Goal: Check status: Check status

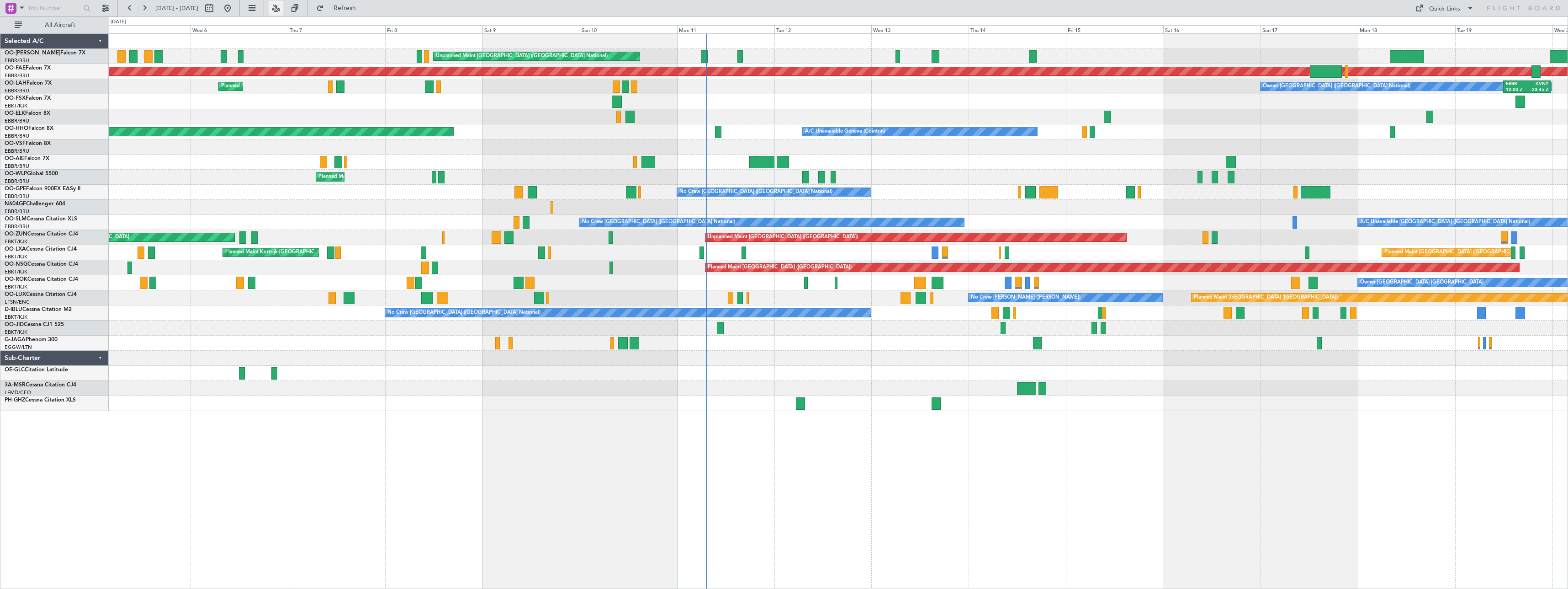
click at [283, 9] on button at bounding box center [276, 8] width 15 height 15
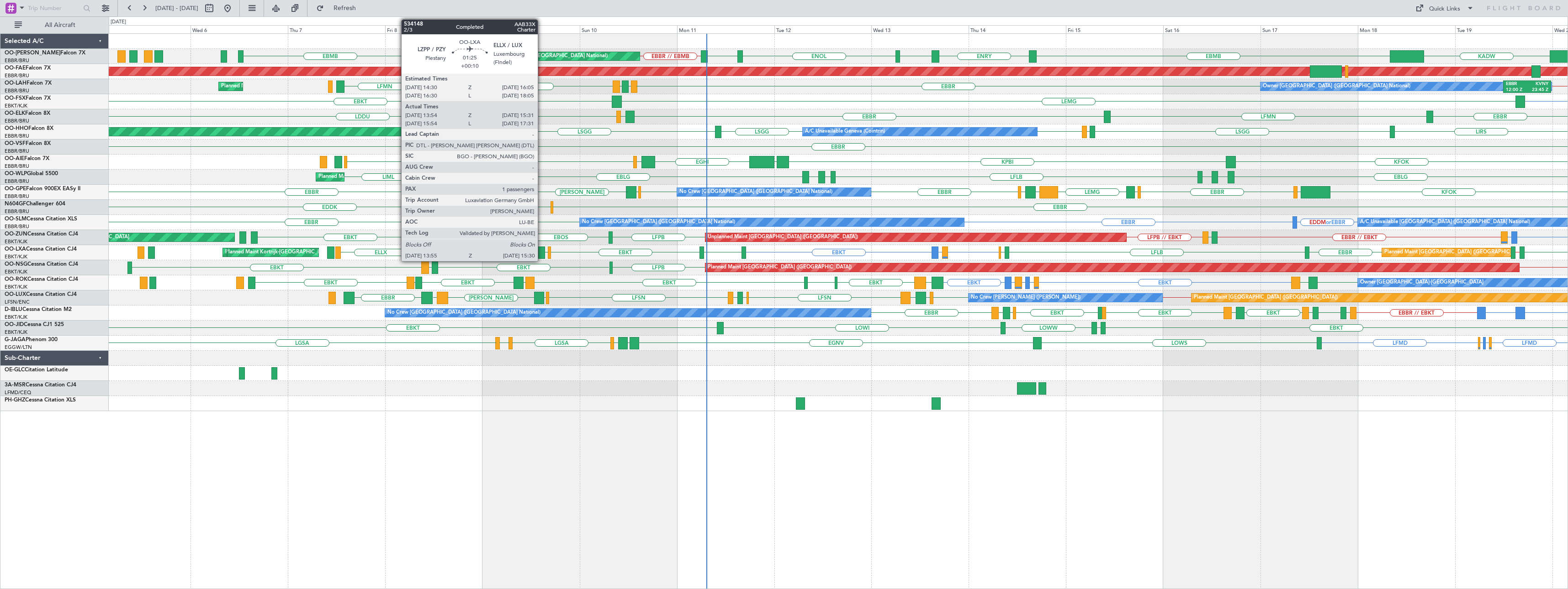
click at [542, 250] on div at bounding box center [541, 253] width 7 height 13
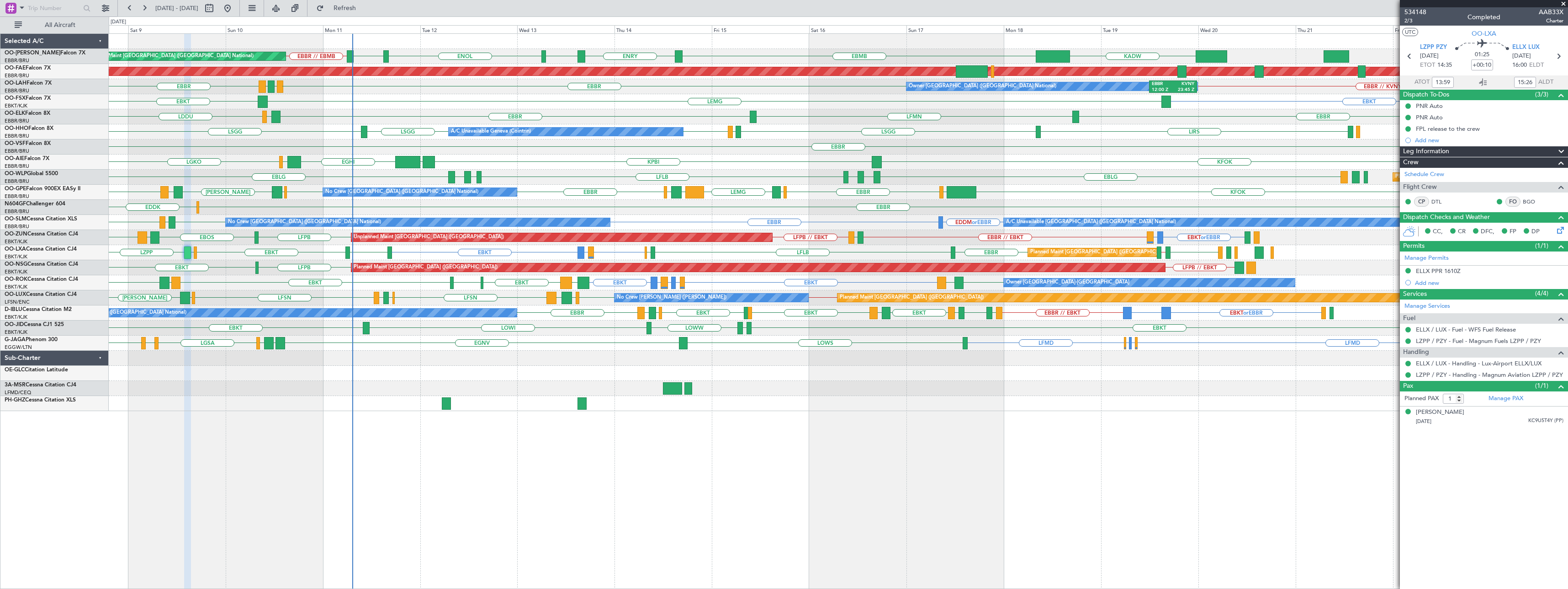
click at [469, 361] on div at bounding box center [838, 358] width 1459 height 15
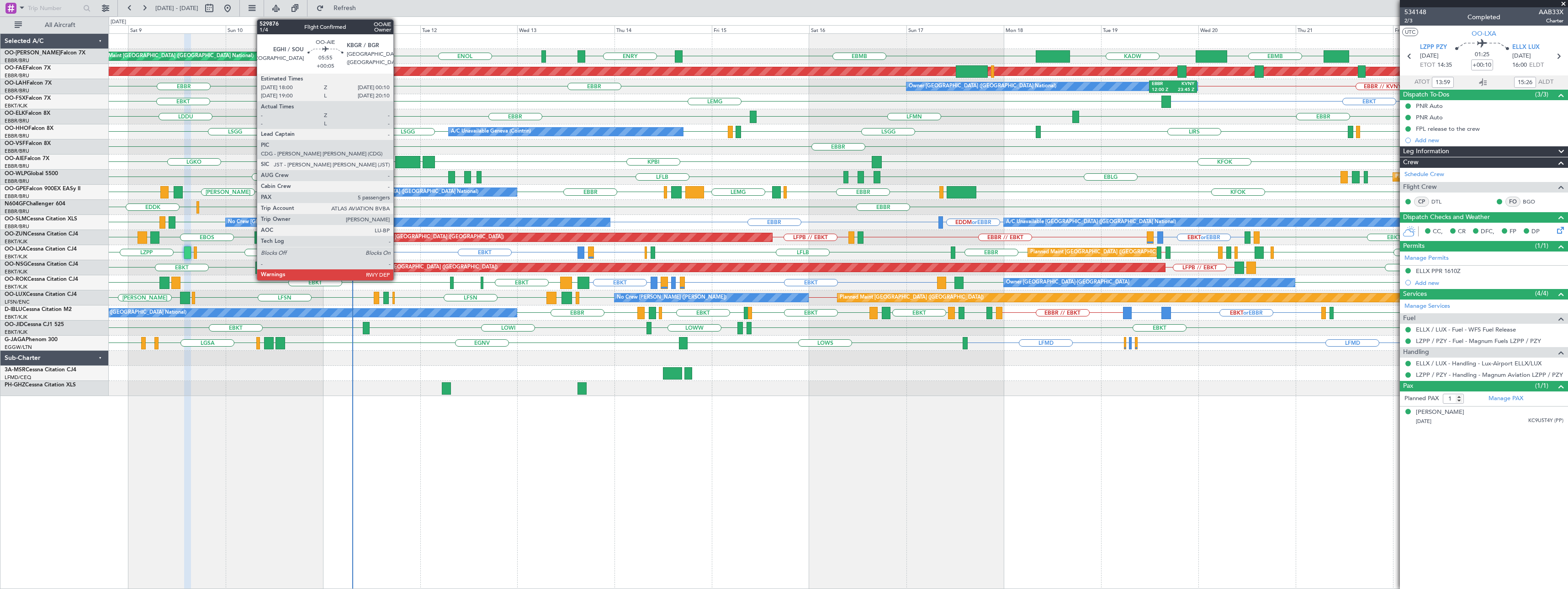
click at [398, 161] on div at bounding box center [408, 162] width 25 height 13
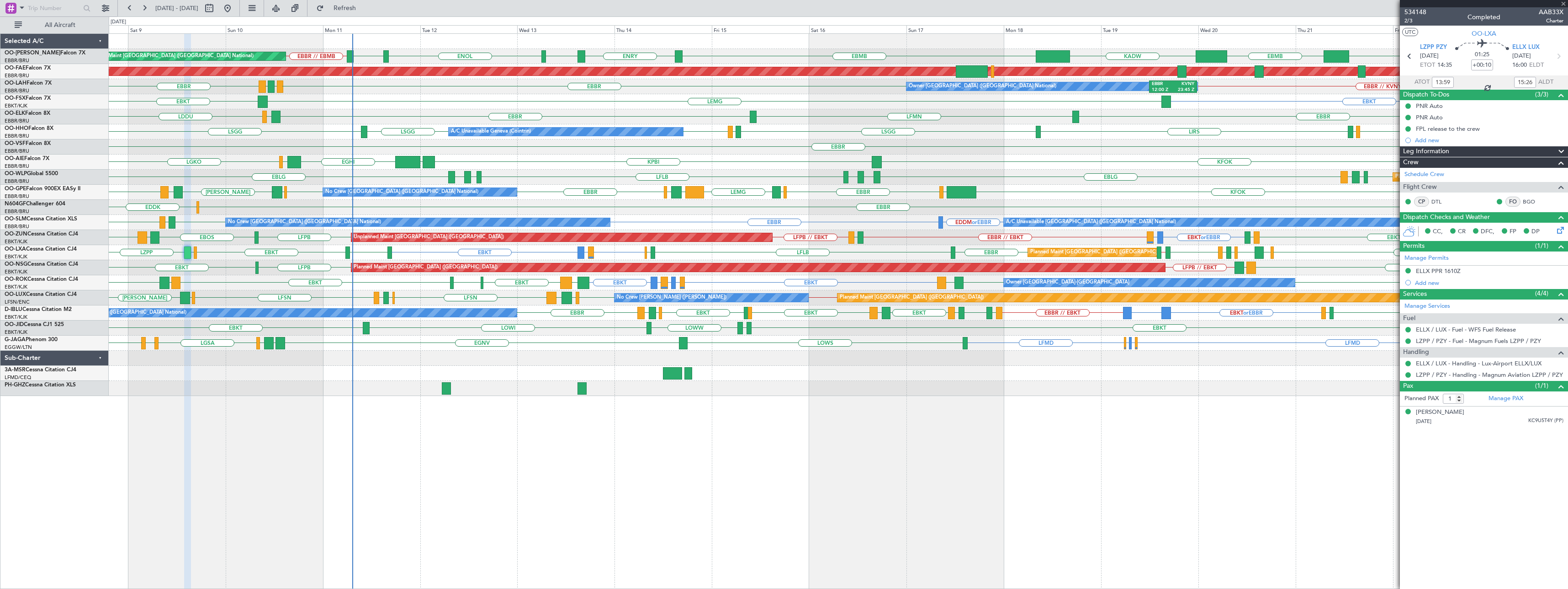
type input "+00:05"
type input "5"
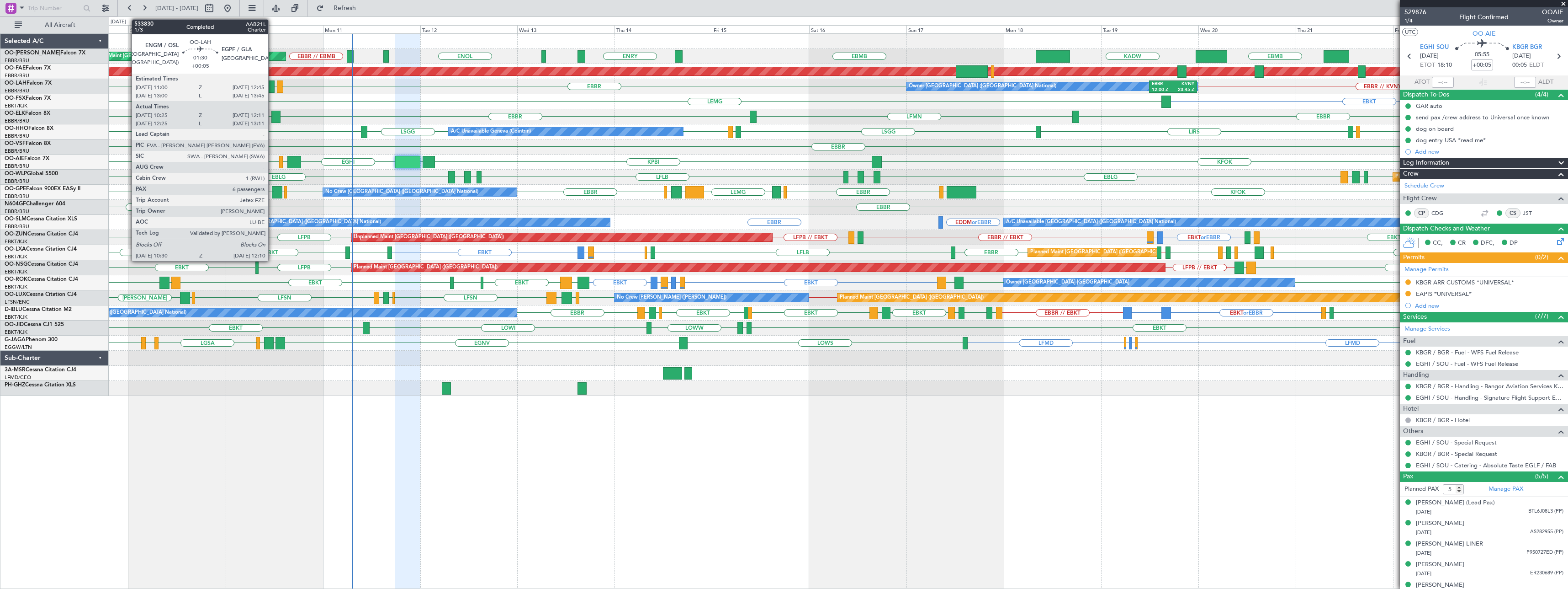
click at [273, 85] on div at bounding box center [271, 87] width 7 height 13
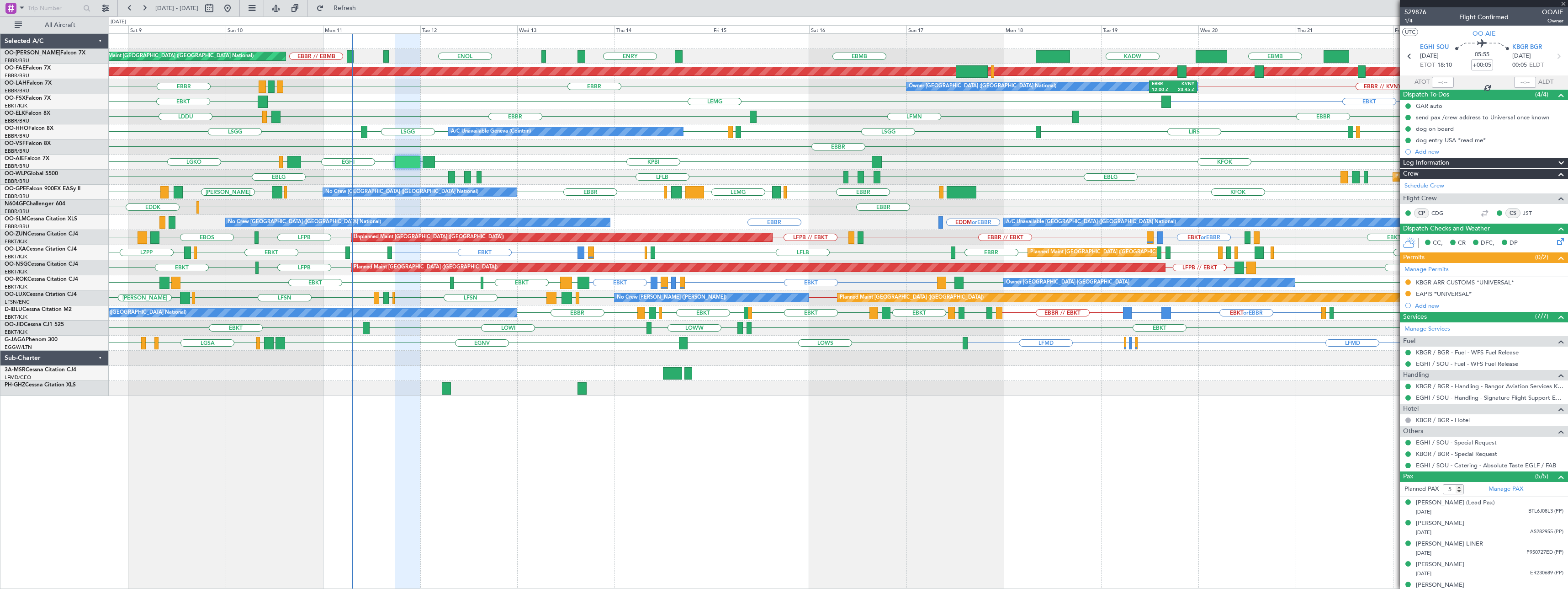
type input "10:35"
type input "12:06"
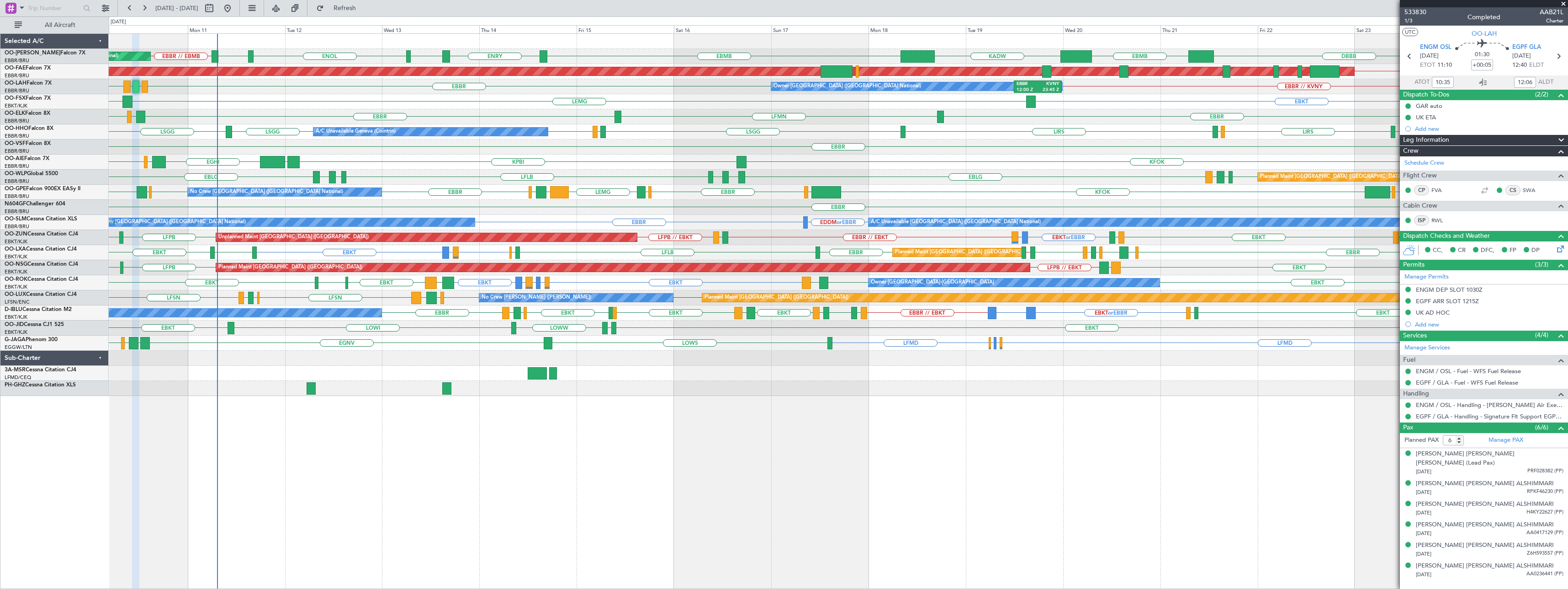
click at [413, 104] on div "EBKT [GEOGRAPHIC_DATA] EBKT" at bounding box center [838, 102] width 1459 height 15
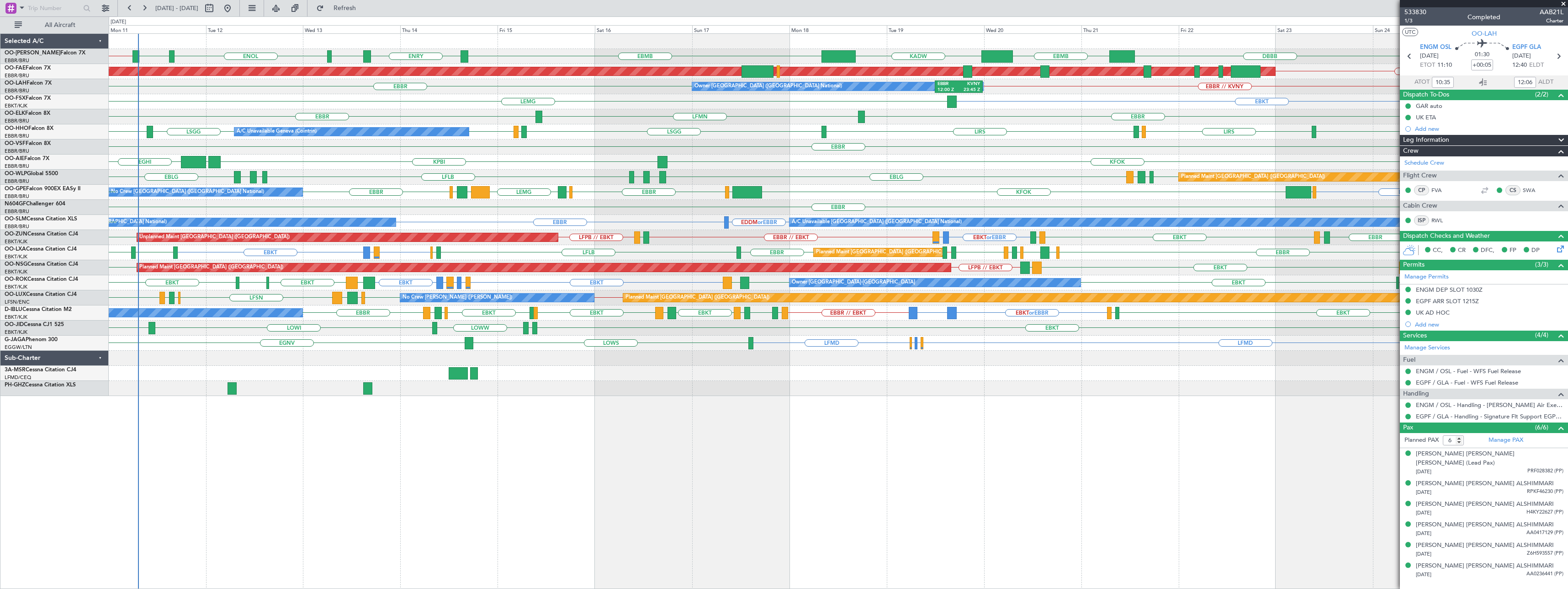
click at [263, 106] on div "EBKT [GEOGRAPHIC_DATA] EBKT" at bounding box center [838, 102] width 1459 height 15
click at [1564, 1] on span at bounding box center [1564, 4] width 9 height 8
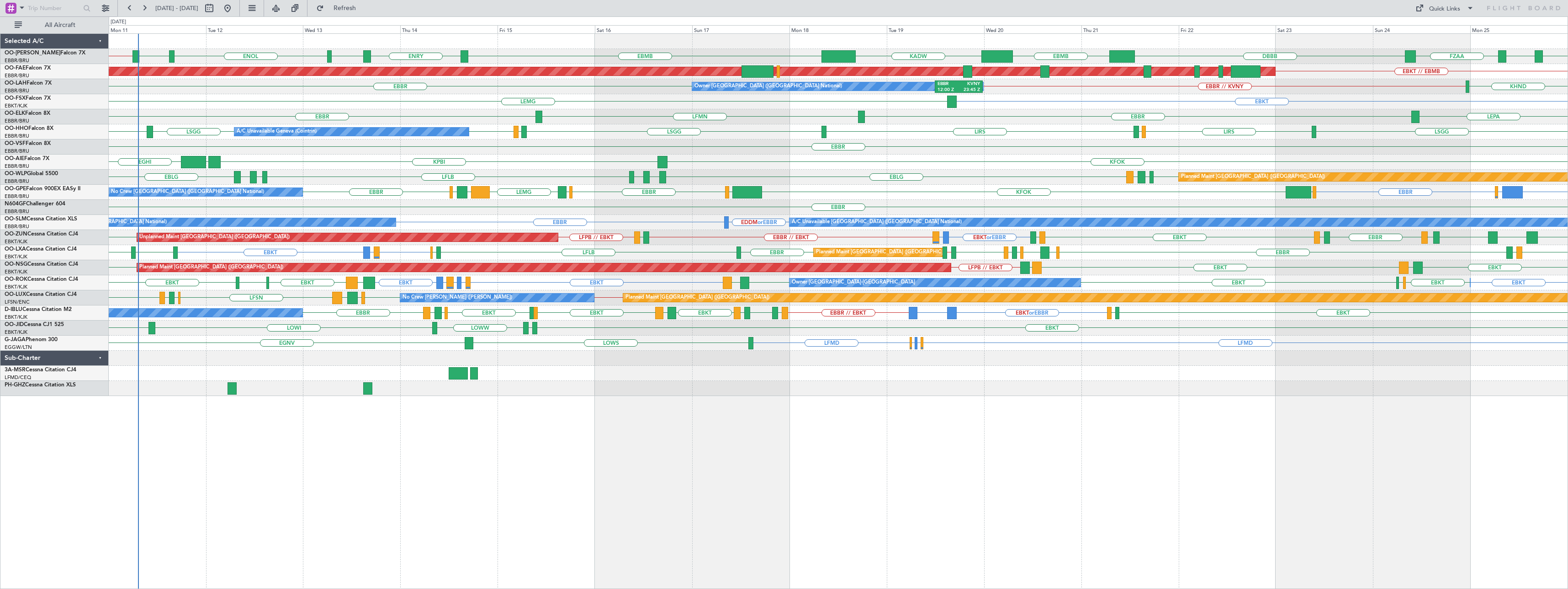
type input "0"
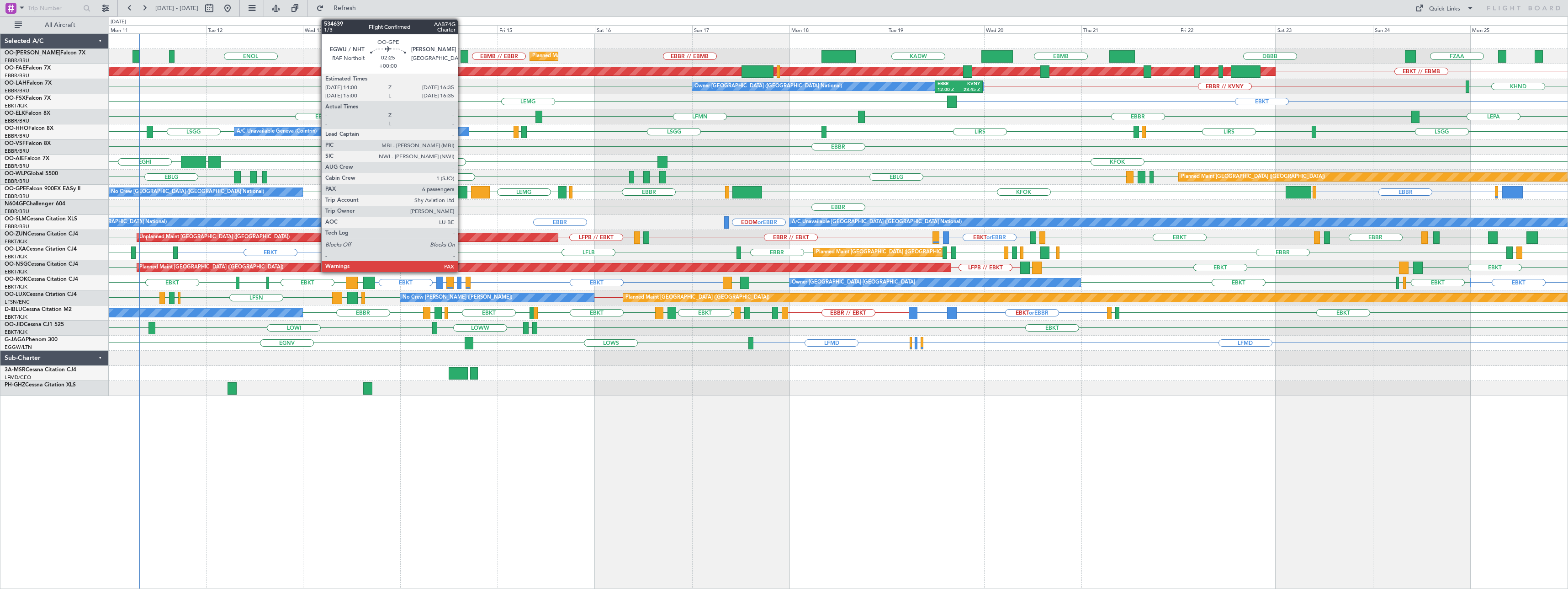
click at [462, 190] on div at bounding box center [462, 192] width 11 height 13
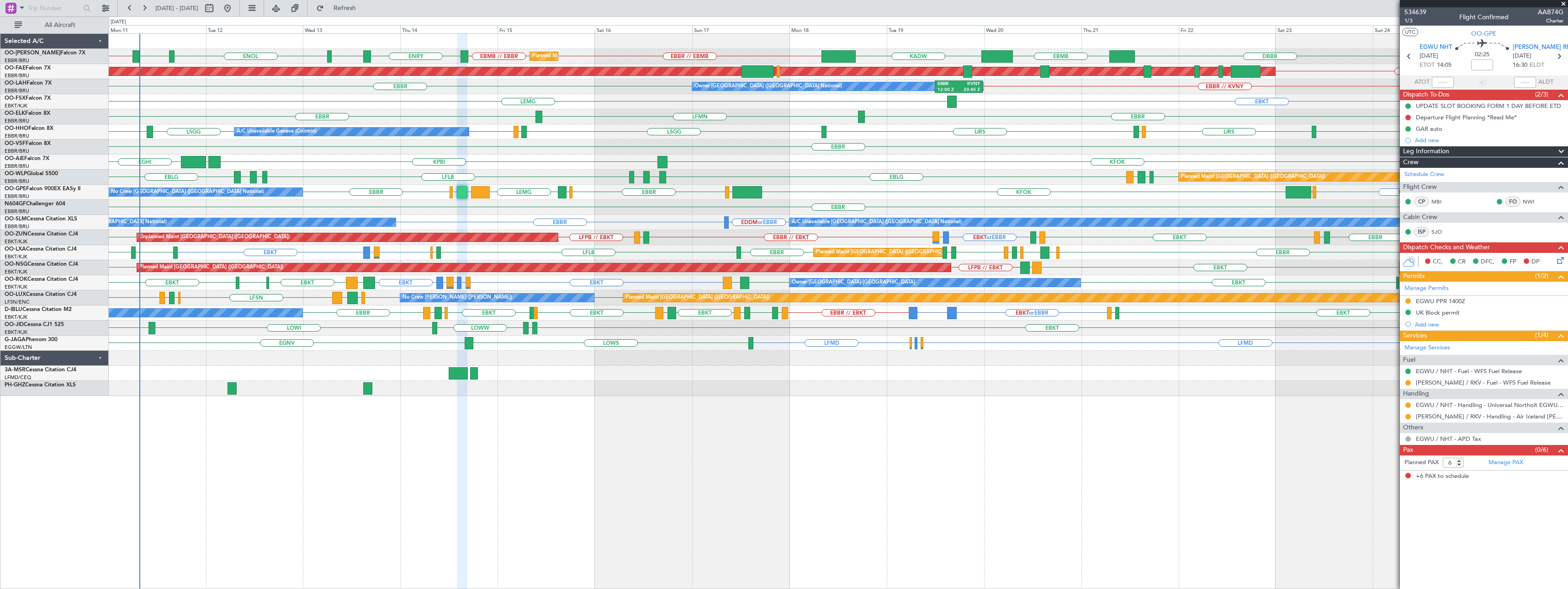
click at [1564, 4] on span at bounding box center [1564, 4] width 9 height 8
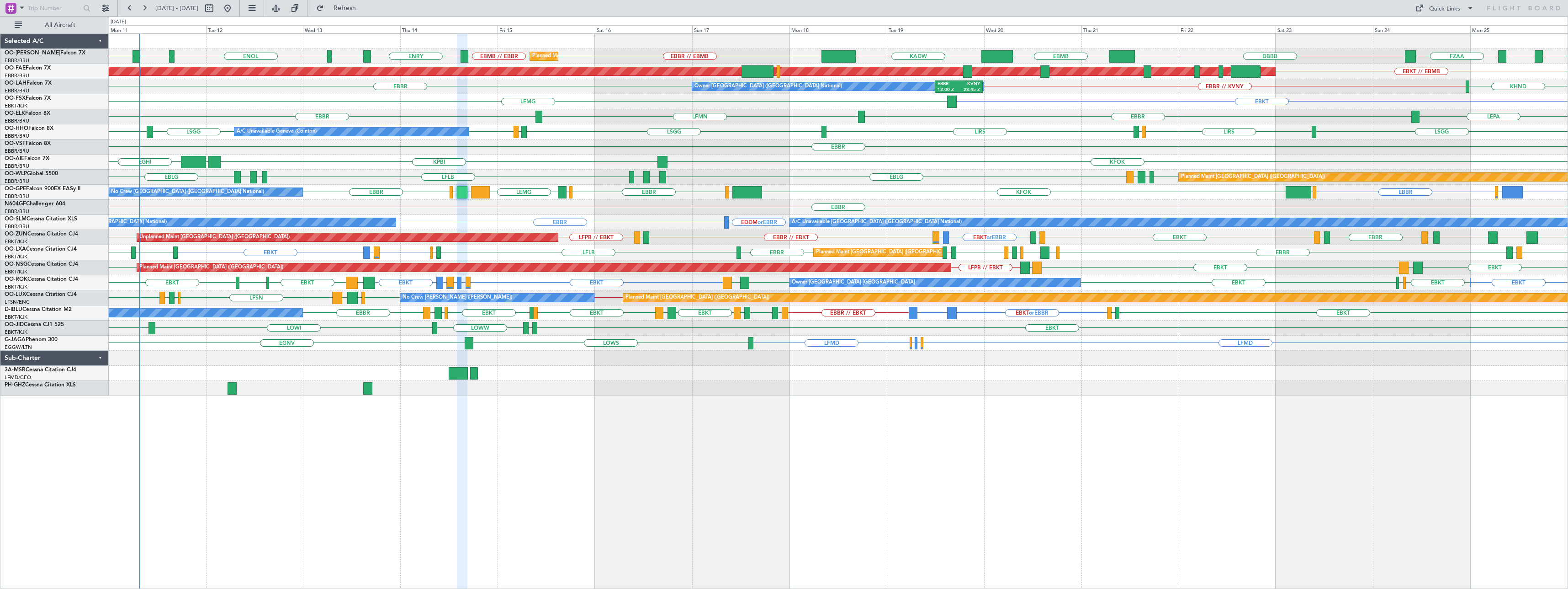
type input "0"
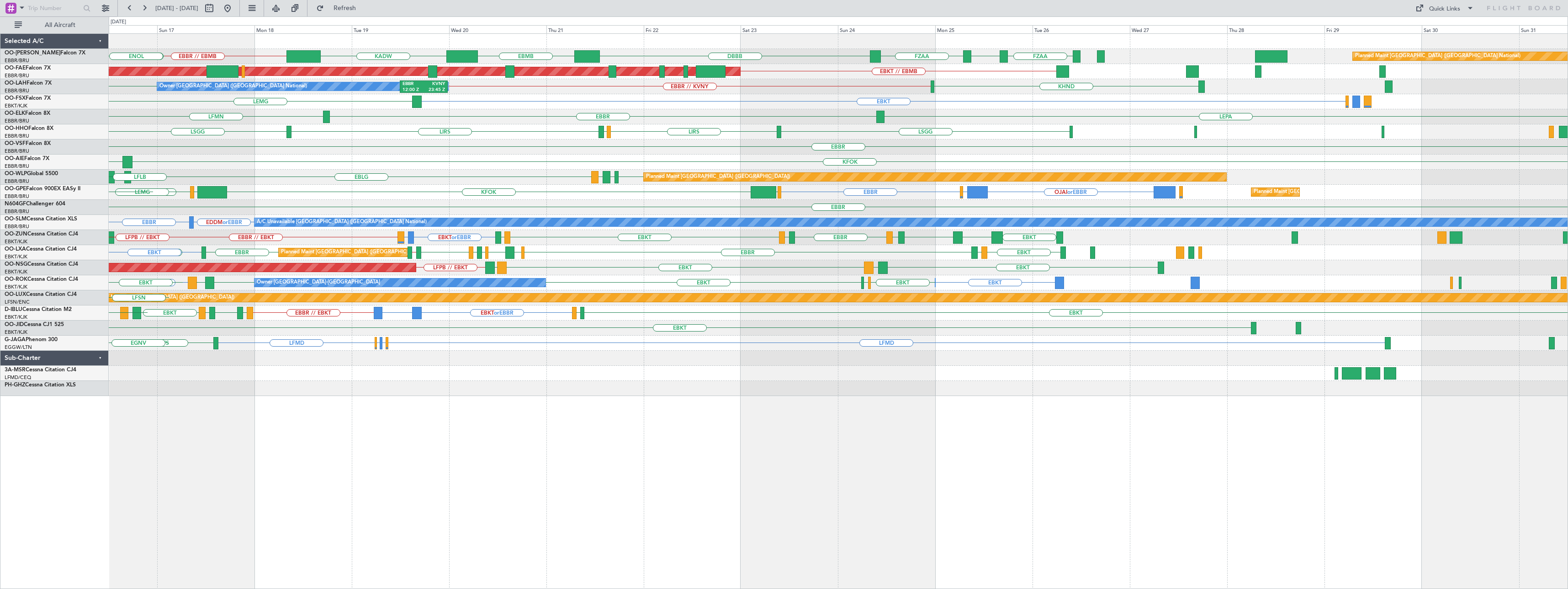
click at [644, 279] on div "EBBR // EBMB DBBB EBMB KADW FZAA FZIC FZAA Planned Maint [GEOGRAPHIC_DATA] ([GE…" at bounding box center [838, 214] width 1459 height 362
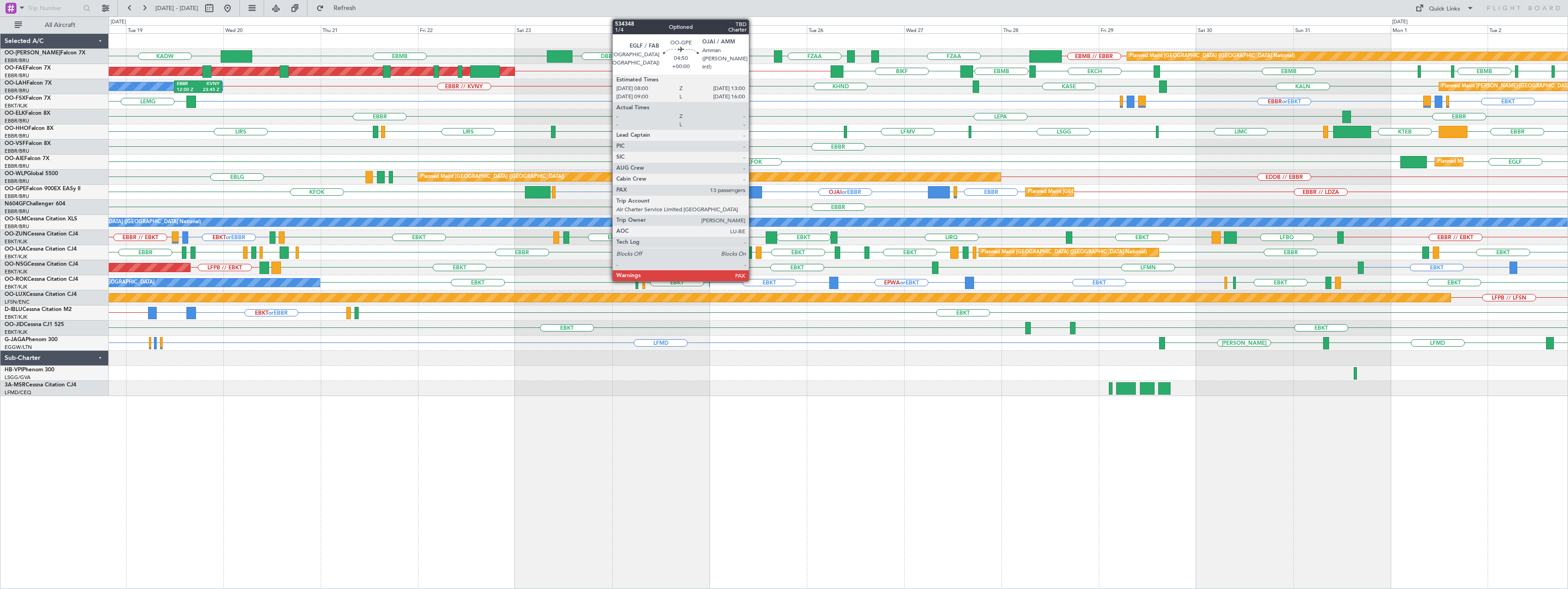
click at [753, 189] on div at bounding box center [752, 192] width 21 height 13
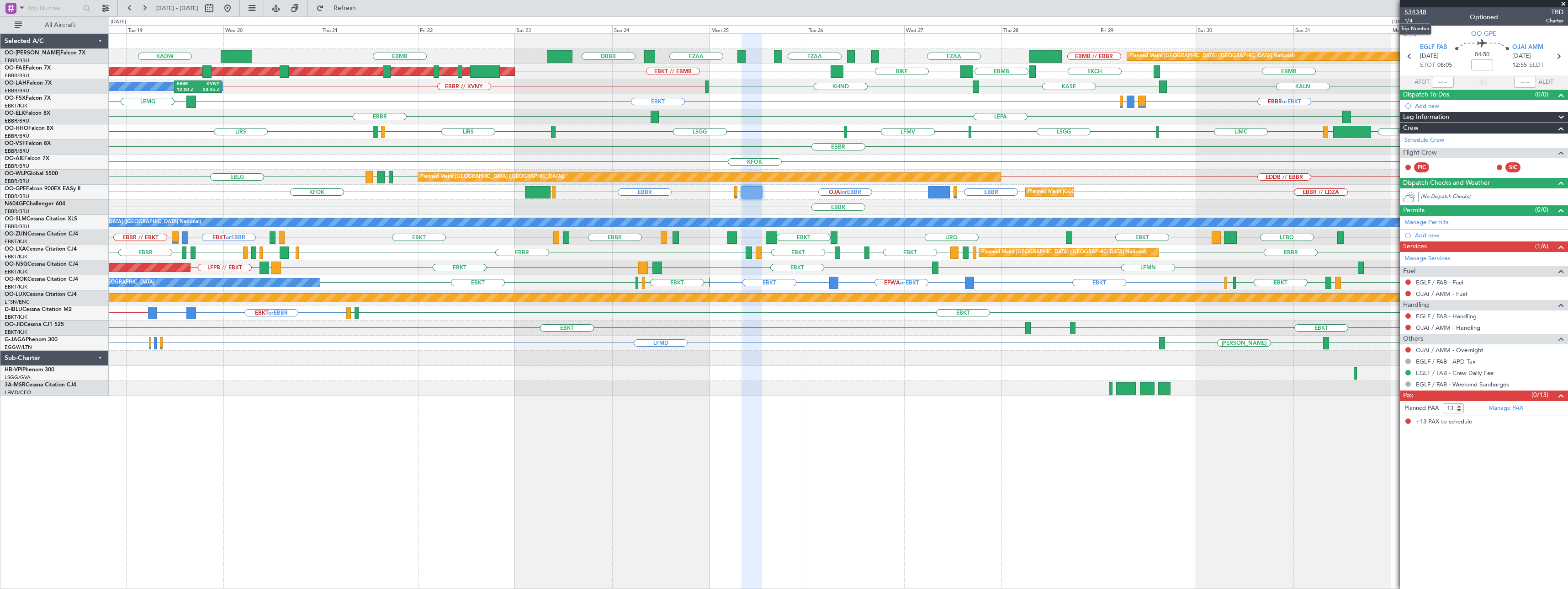
click at [1420, 8] on span "534348" at bounding box center [1416, 12] width 22 height 9
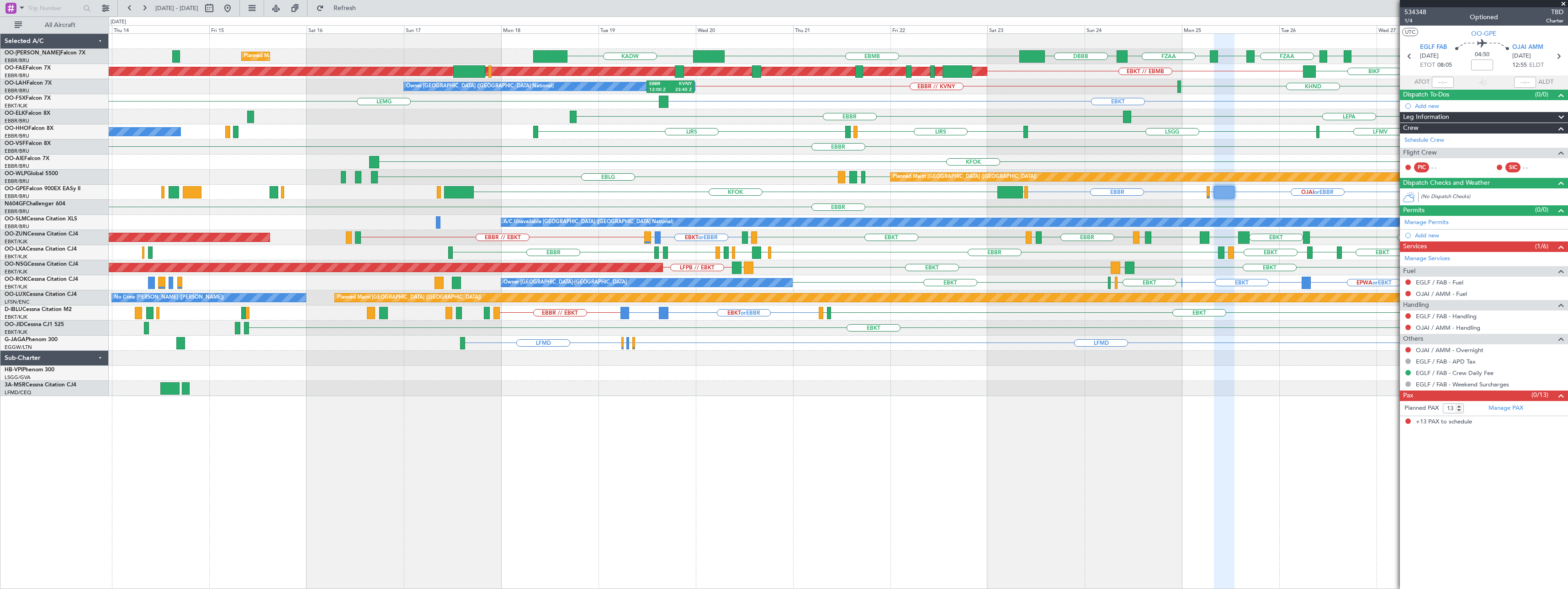
click at [763, 453] on div "EBMB // EBBR FZAA FZOA FZAA FZIC FZAA DBBB EBMB KADW Planned Maint [GEOGRAPHIC_…" at bounding box center [838, 311] width 1459 height 555
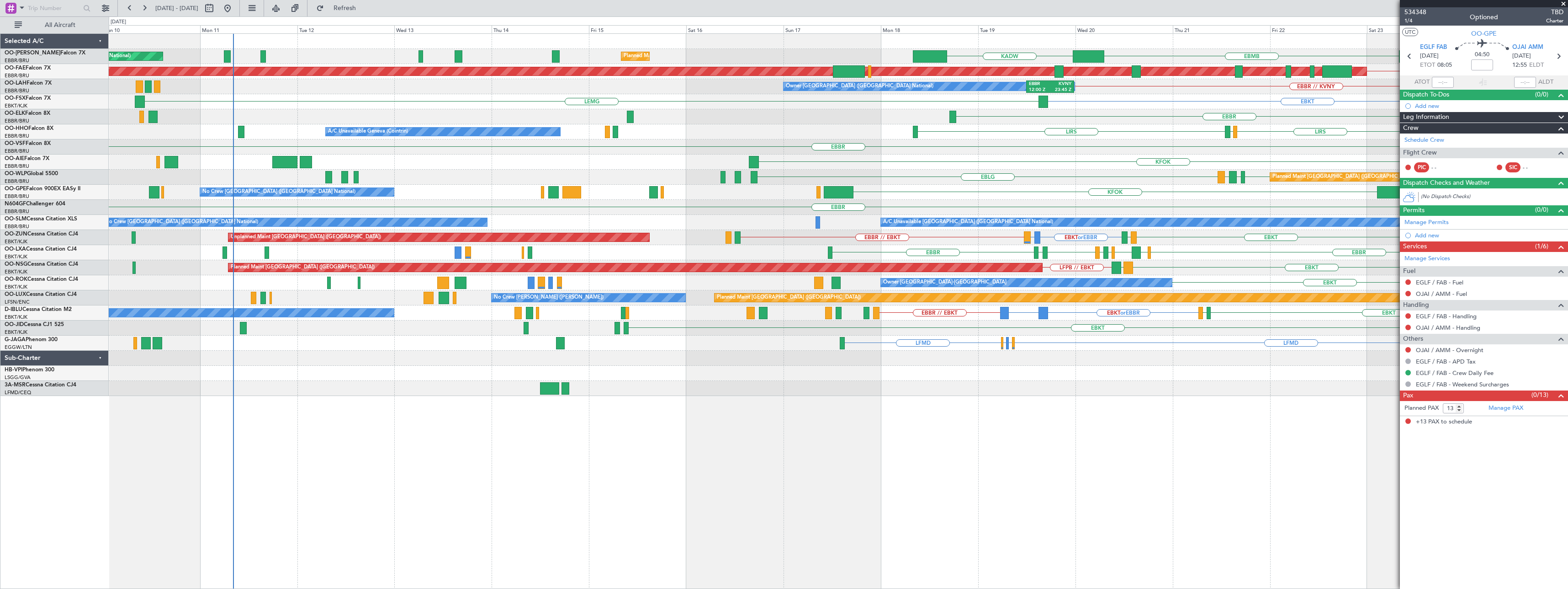
click at [762, 452] on div "FZAA DBBB EBMB KADW Planned Maint [GEOGRAPHIC_DATA] ([GEOGRAPHIC_DATA]) Unplann…" at bounding box center [838, 311] width 1459 height 555
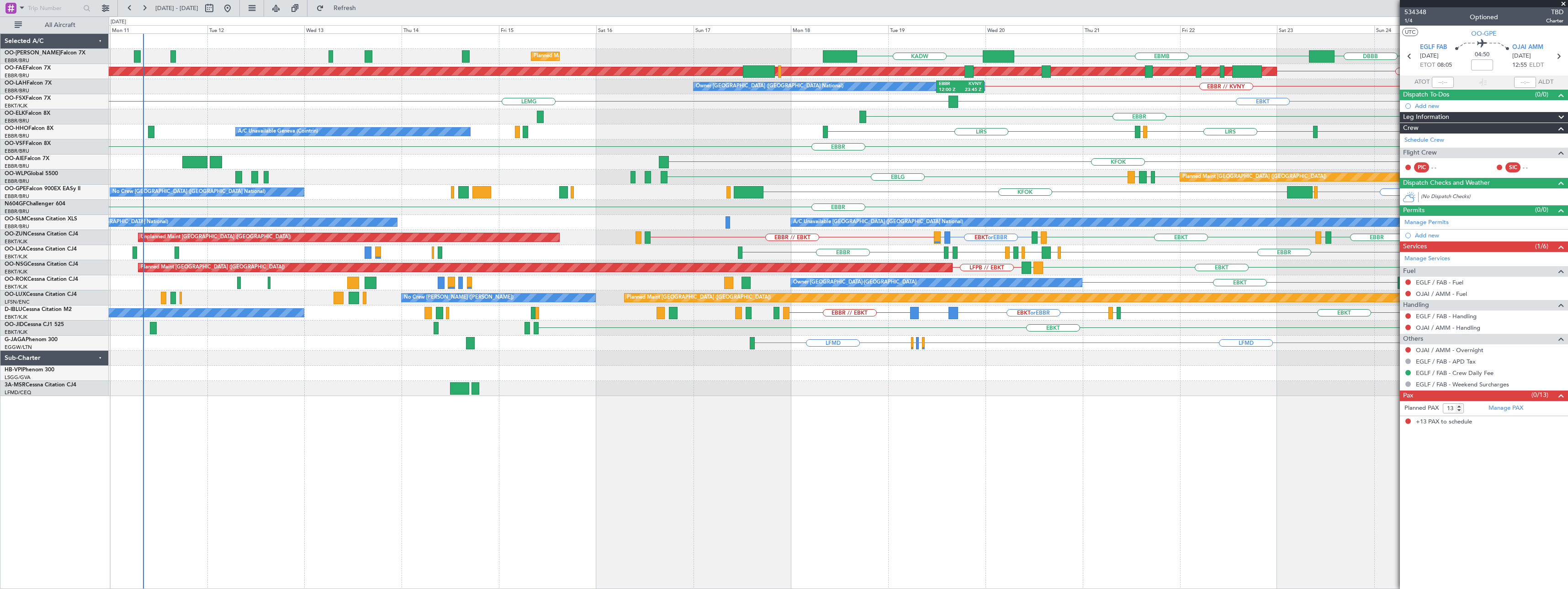
click at [654, 464] on div "FZAA DBBB EBMB KADW Planned Maint [GEOGRAPHIC_DATA] ([GEOGRAPHIC_DATA]) FZIC FZ…" at bounding box center [838, 311] width 1459 height 555
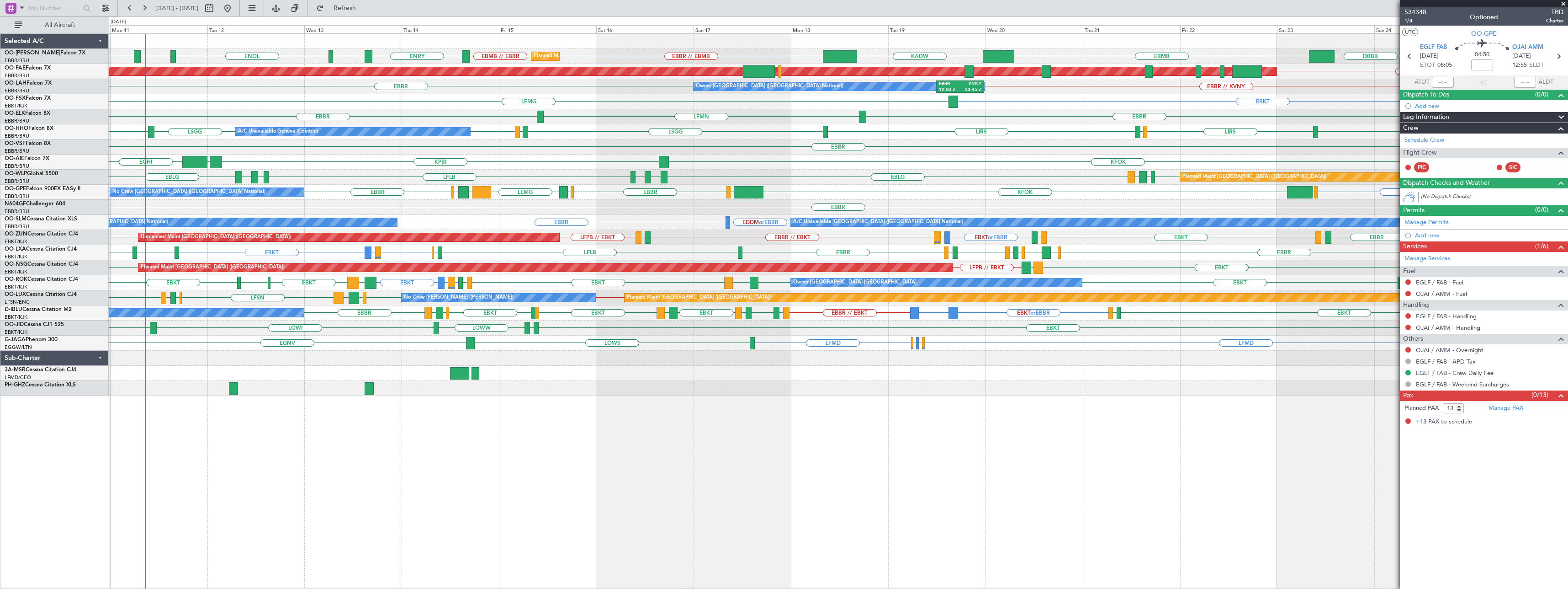
click at [1565, 4] on span at bounding box center [1564, 4] width 9 height 8
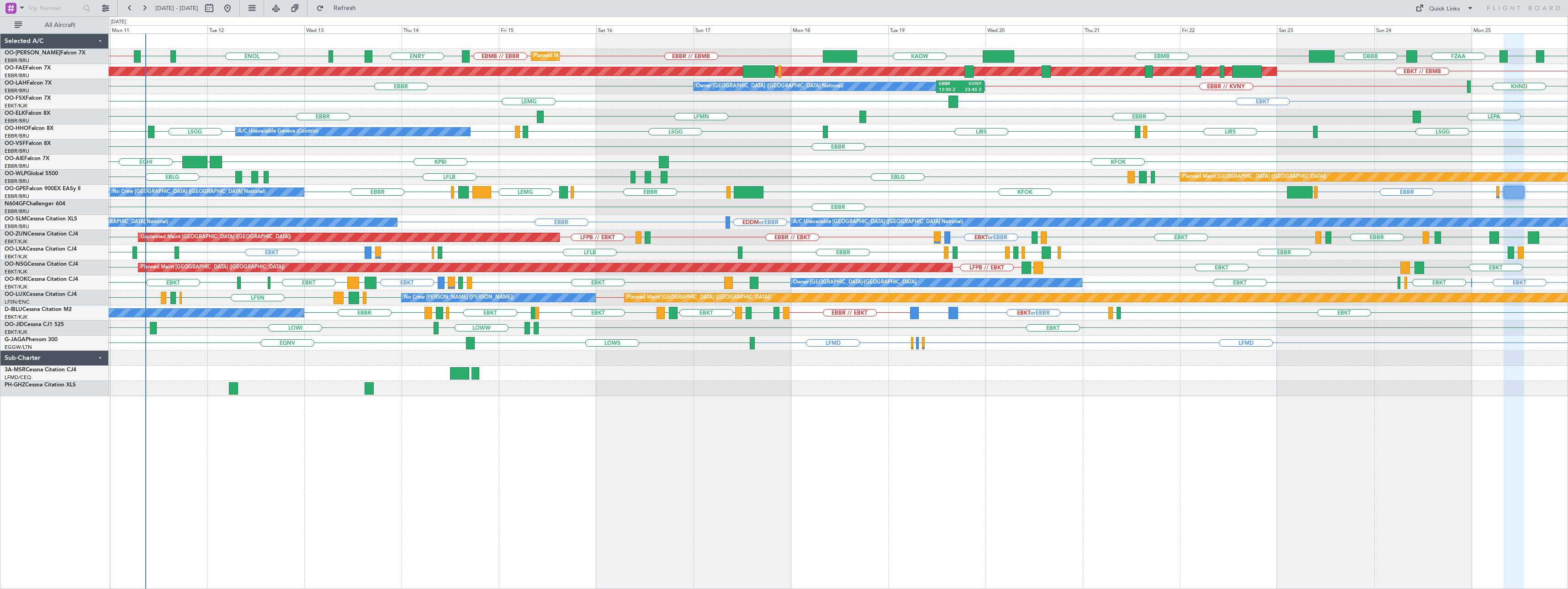
type input "0"
